Goal: Check status: Check status

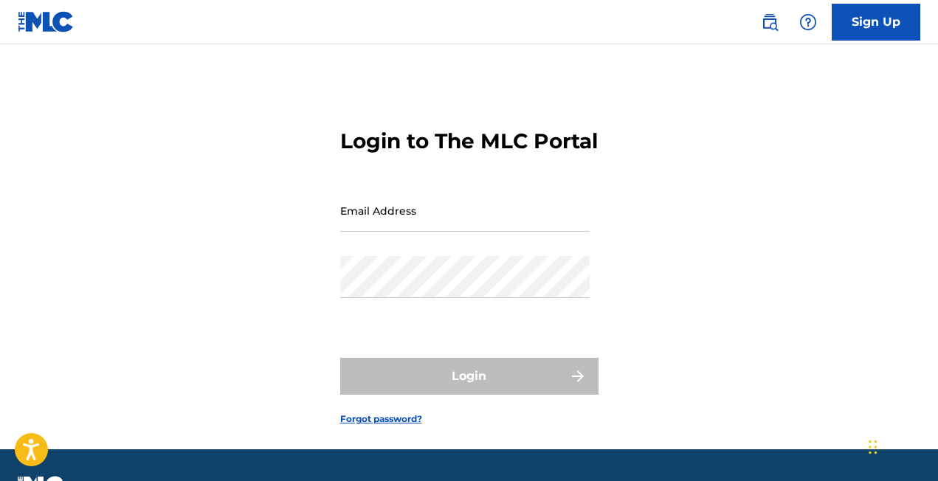
click at [377, 232] on input "Email Address" at bounding box center [464, 211] width 249 height 42
type input "[EMAIL_ADDRESS][DOMAIN_NAME]"
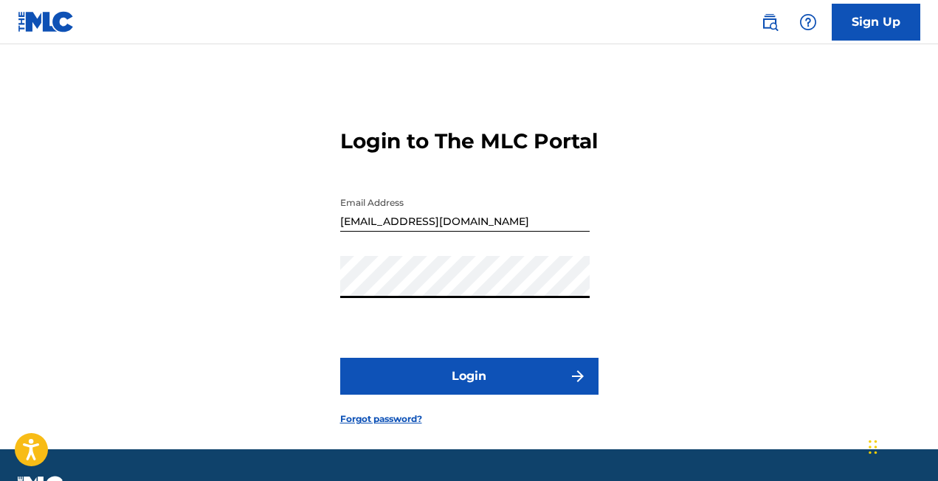
click at [428, 395] on button "Login" at bounding box center [469, 376] width 258 height 37
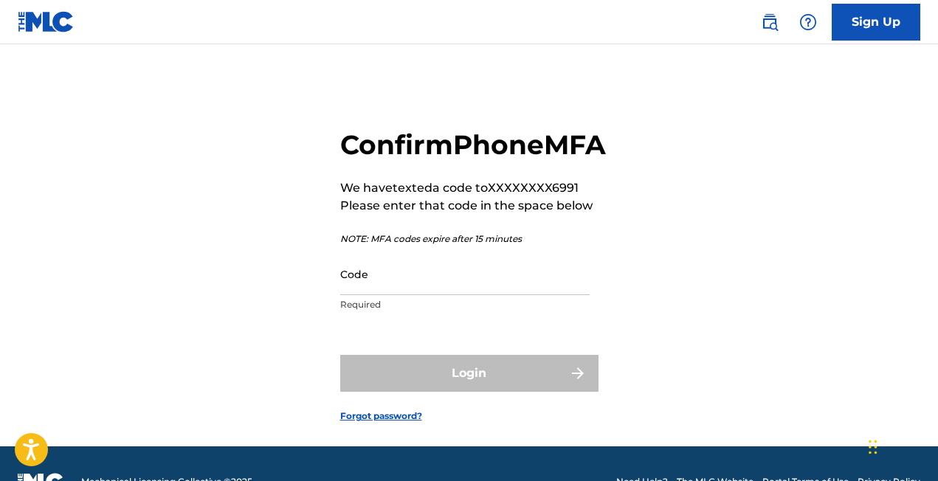
click at [410, 295] on input "Code" at bounding box center [464, 274] width 249 height 42
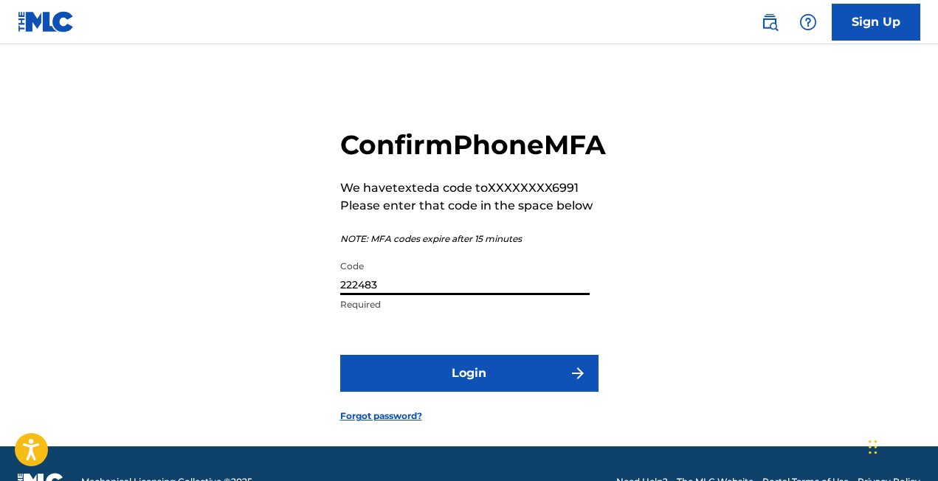
type input "222483"
click at [453, 392] on button "Login" at bounding box center [469, 373] width 258 height 37
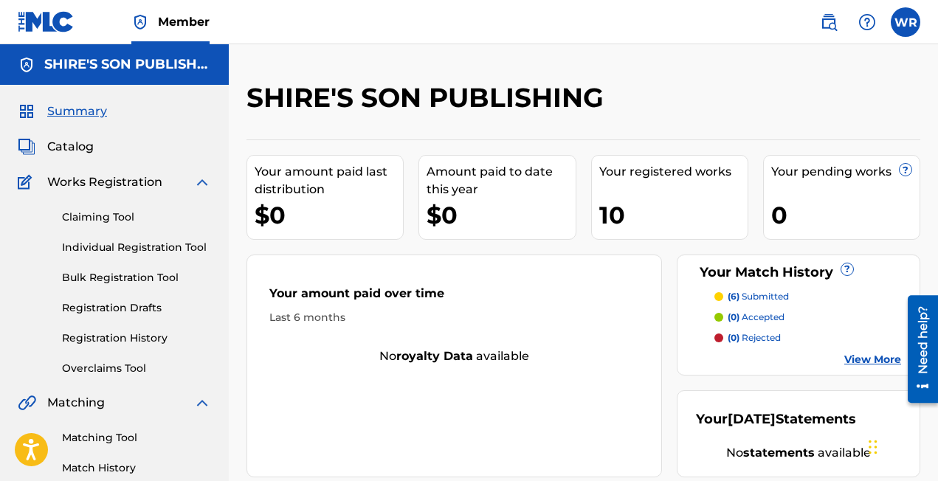
click at [903, 32] on label at bounding box center [906, 22] width 30 height 30
click at [906, 22] on input "WR [PERSON_NAME] [EMAIL_ADDRESS][DOMAIN_NAME] Notification Preferences Profile …" at bounding box center [906, 22] width 0 height 0
click at [672, 117] on div "SHIRE'S SON PUBLISHING" at bounding box center [506, 103] width 519 height 44
click at [126, 337] on link "Registration History" at bounding box center [136, 338] width 149 height 15
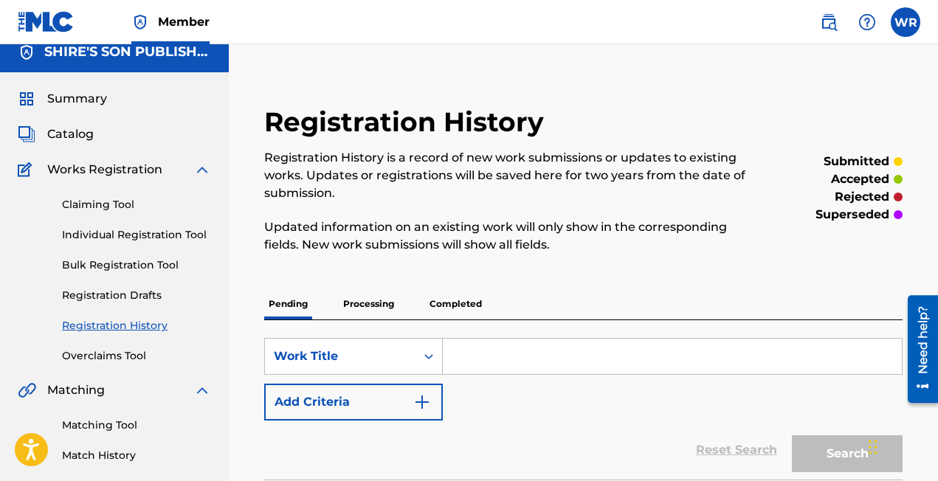
scroll to position [14, 0]
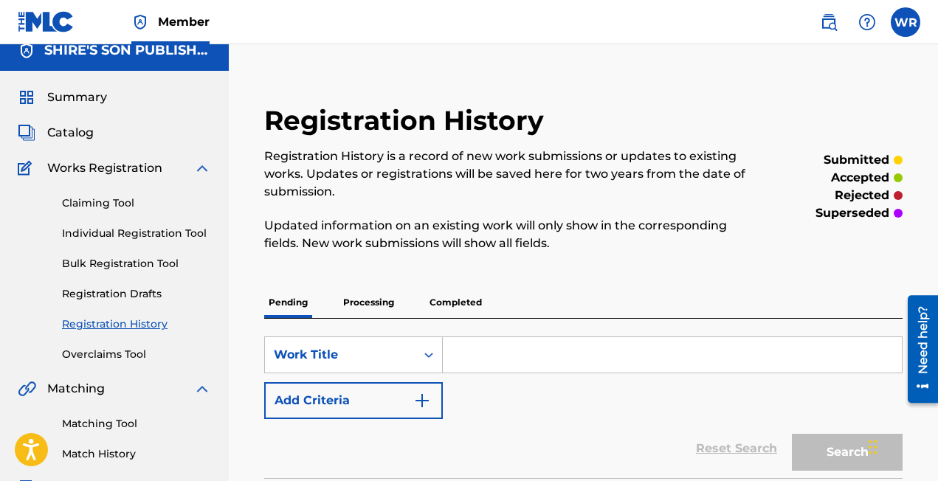
click at [469, 306] on p "Completed" at bounding box center [455, 302] width 61 height 31
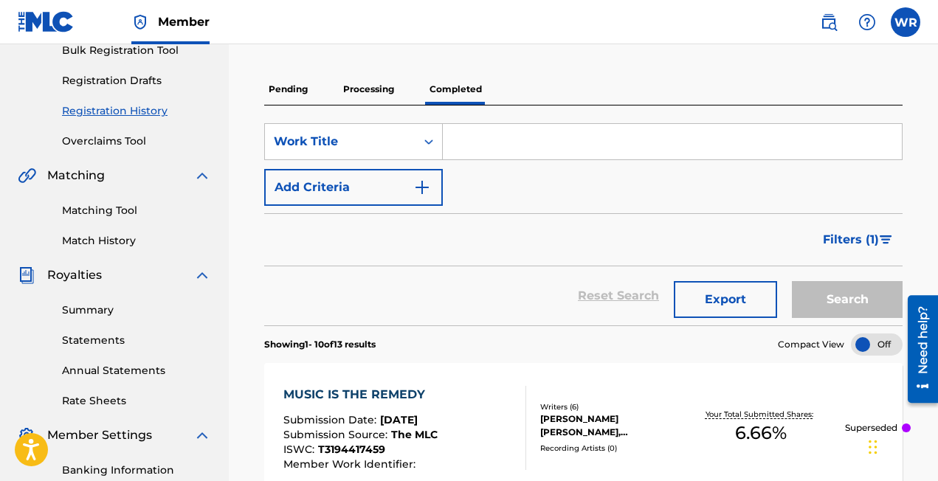
scroll to position [92, 0]
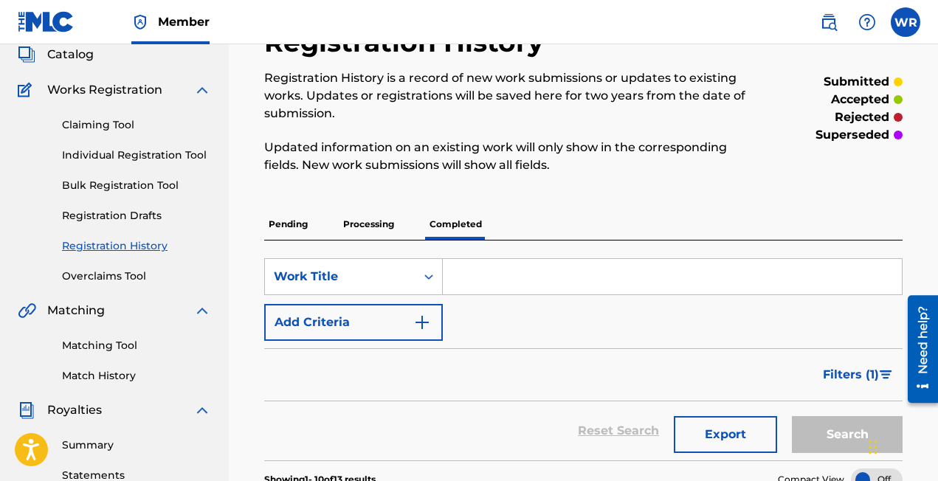
click at [373, 224] on p "Processing" at bounding box center [369, 224] width 60 height 31
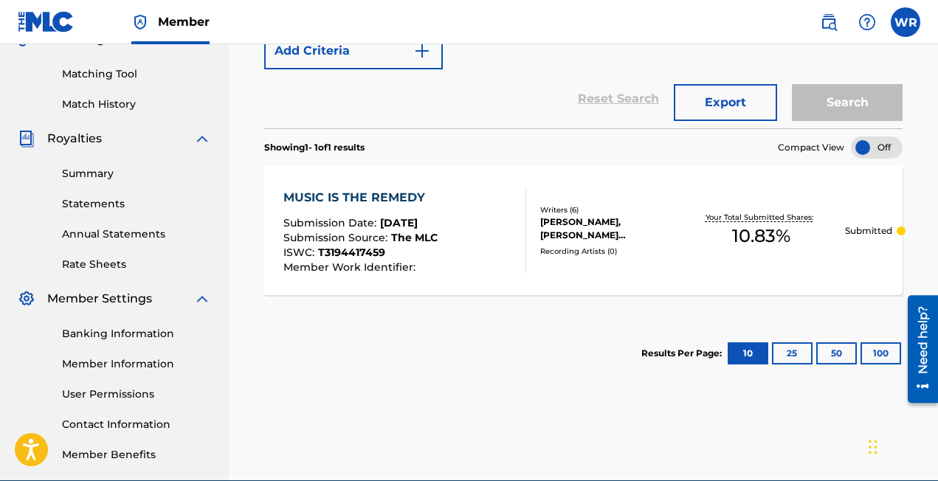
scroll to position [368, 0]
